Goal: Task Accomplishment & Management: Manage account settings

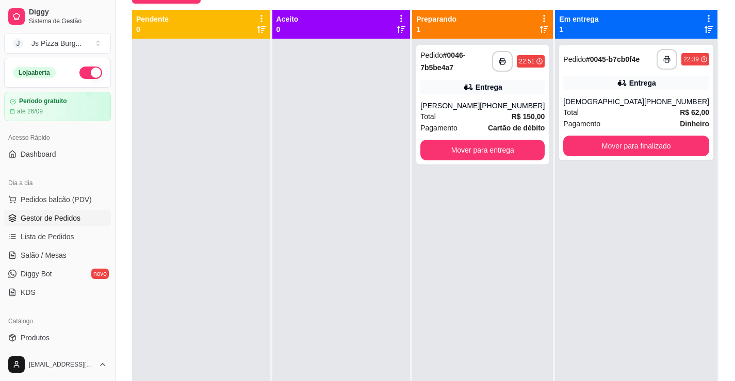
scroll to position [103, 0]
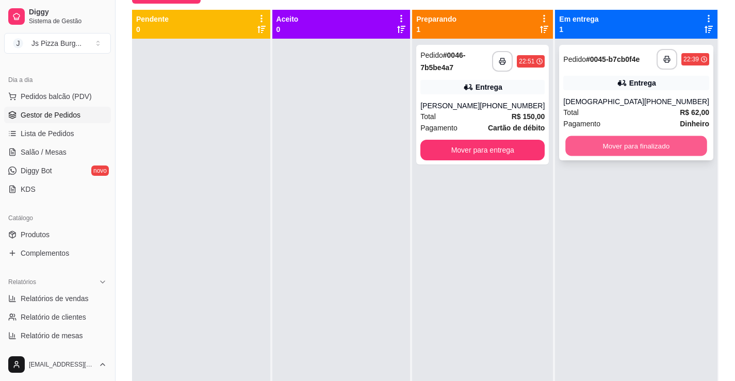
click at [625, 150] on button "Mover para finalizado" at bounding box center [635, 146] width 141 height 20
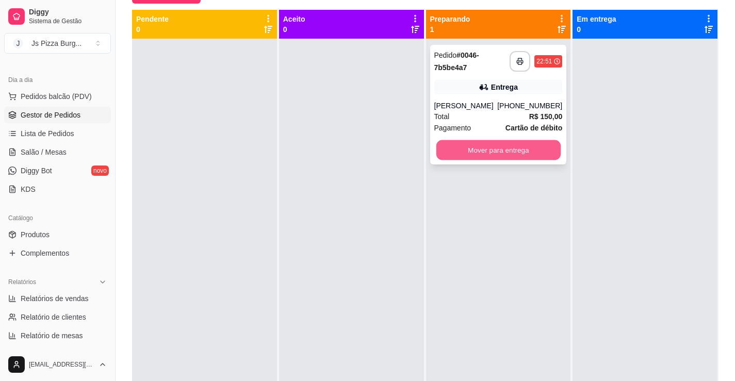
click at [525, 148] on button "Mover para entrega" at bounding box center [498, 150] width 124 height 20
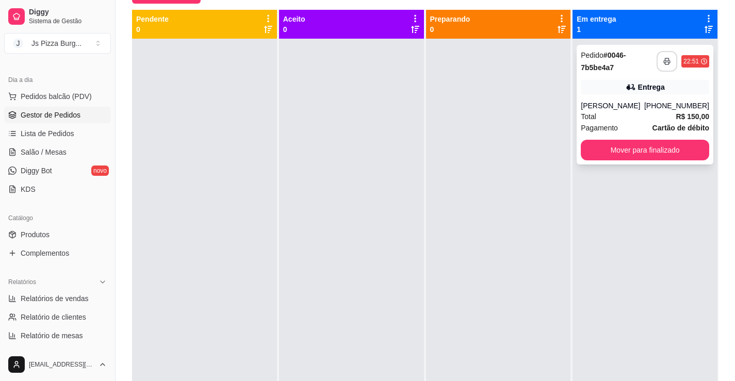
click at [656, 64] on button "button" at bounding box center [666, 61] width 21 height 21
click at [623, 151] on button "Mover para finalizado" at bounding box center [644, 150] width 124 height 20
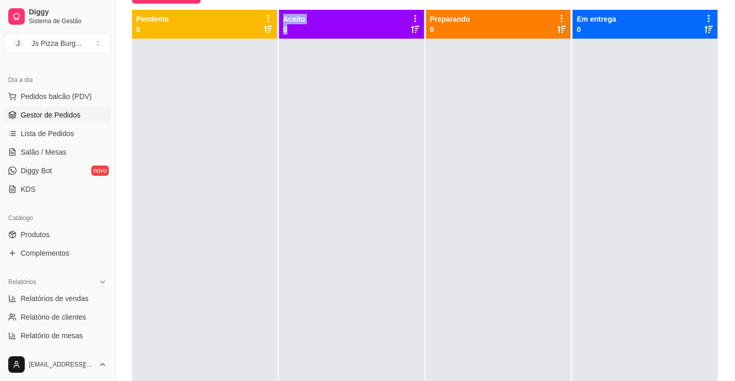
drag, startPoint x: 170, startPoint y: 286, endPoint x: 450, endPoint y: 340, distance: 285.7
click at [352, 153] on div "Pendente 0 Aceito 0 Preparando 0 Em entrega 0" at bounding box center [425, 200] width 586 height 381
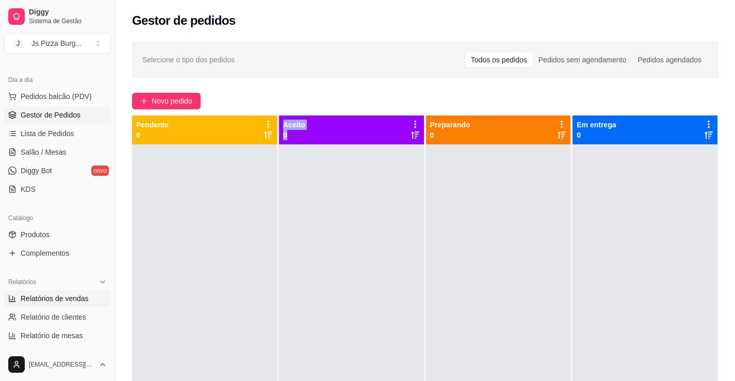
click at [62, 297] on span "Relatórios de vendas" at bounding box center [55, 298] width 68 height 10
select select "ALL"
select select "0"
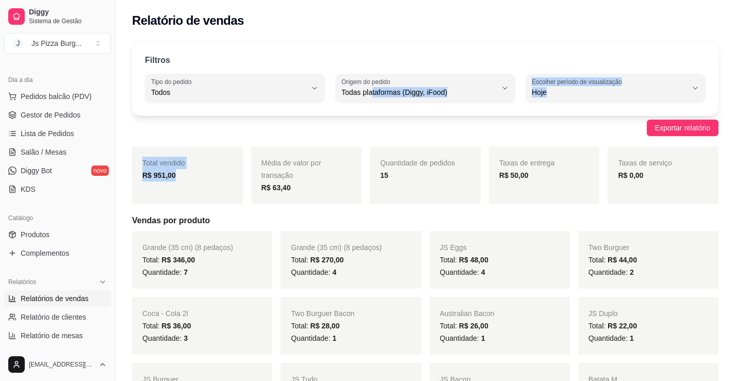
drag, startPoint x: 228, startPoint y: 157, endPoint x: 389, endPoint y: 113, distance: 166.7
click at [593, 90] on span "Hoje" at bounding box center [608, 92] width 155 height 10
click at [553, 115] on span "Hoje" at bounding box center [610, 117] width 147 height 10
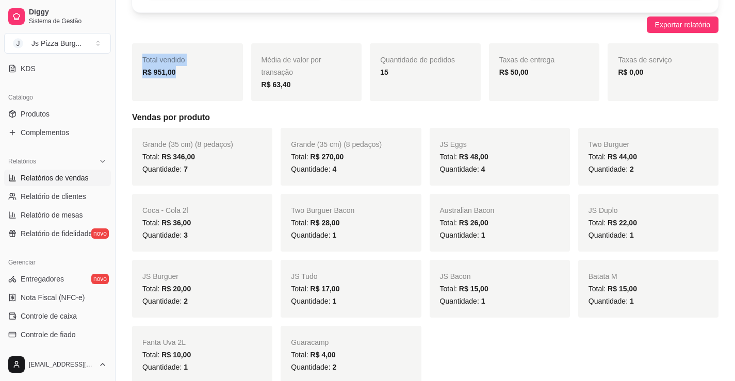
scroll to position [361, 0]
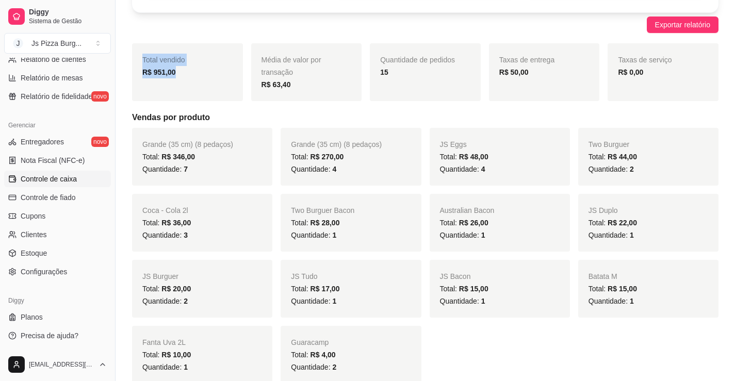
click at [53, 177] on span "Controle de caixa" at bounding box center [49, 179] width 56 height 10
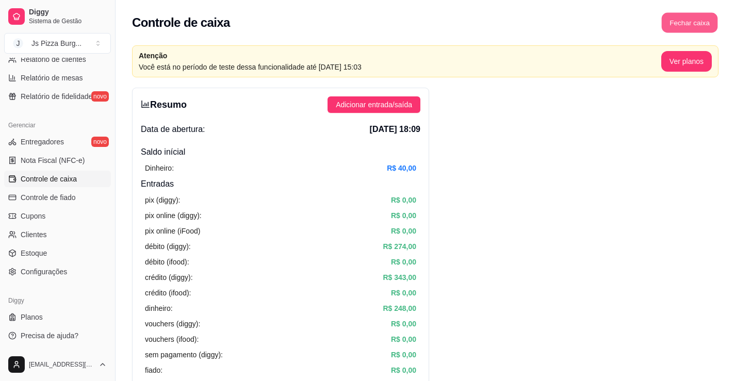
click at [674, 15] on button "Fechar caixa" at bounding box center [689, 23] width 56 height 20
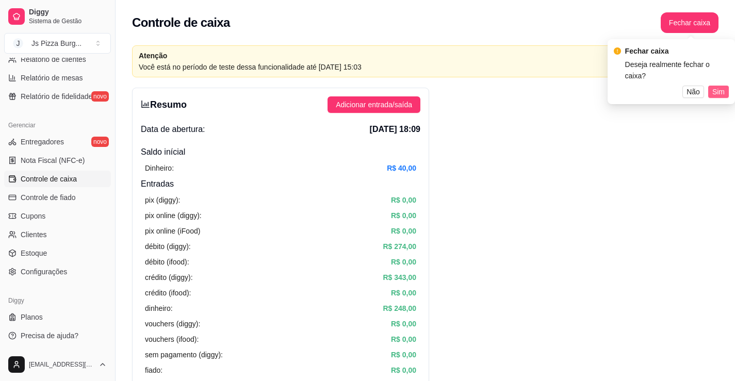
click at [716, 86] on span "Sim" at bounding box center [718, 91] width 12 height 11
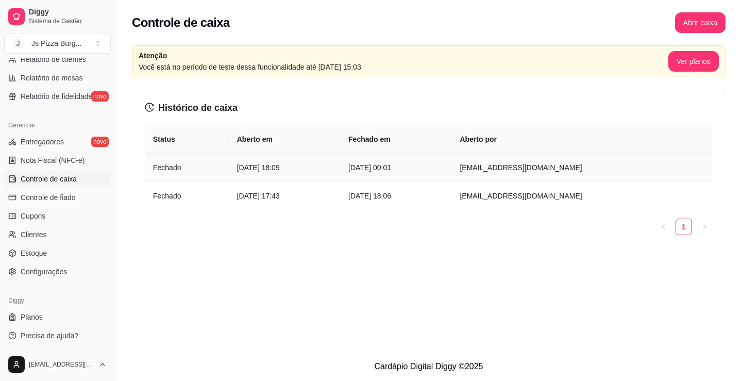
drag, startPoint x: 309, startPoint y: 163, endPoint x: 307, endPoint y: 169, distance: 5.6
click at [307, 169] on article "[DATE] 18:09" at bounding box center [284, 167] width 95 height 11
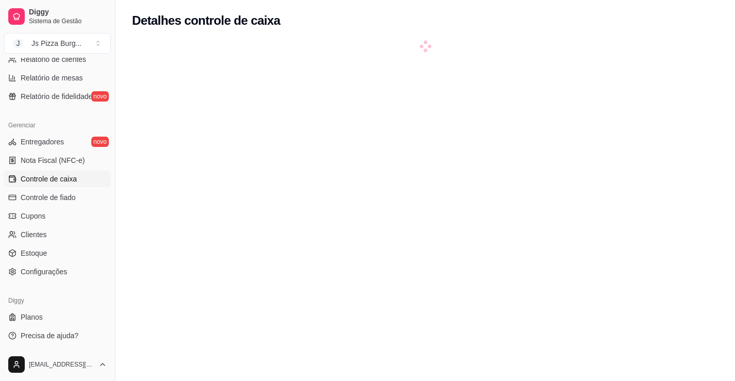
click at [299, 164] on div at bounding box center [425, 231] width 586 height 381
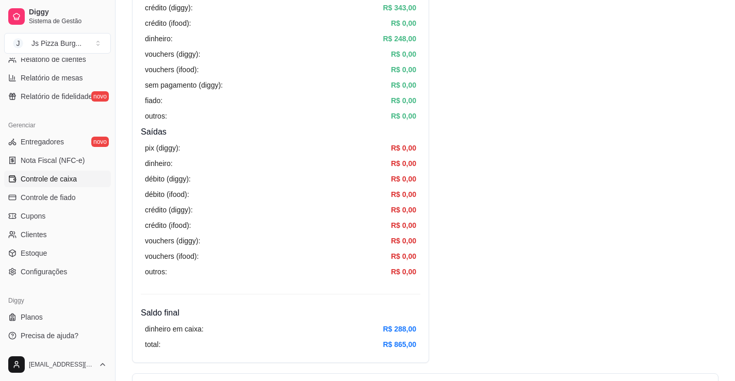
scroll to position [268, 0]
